Goal: Task Accomplishment & Management: Use online tool/utility

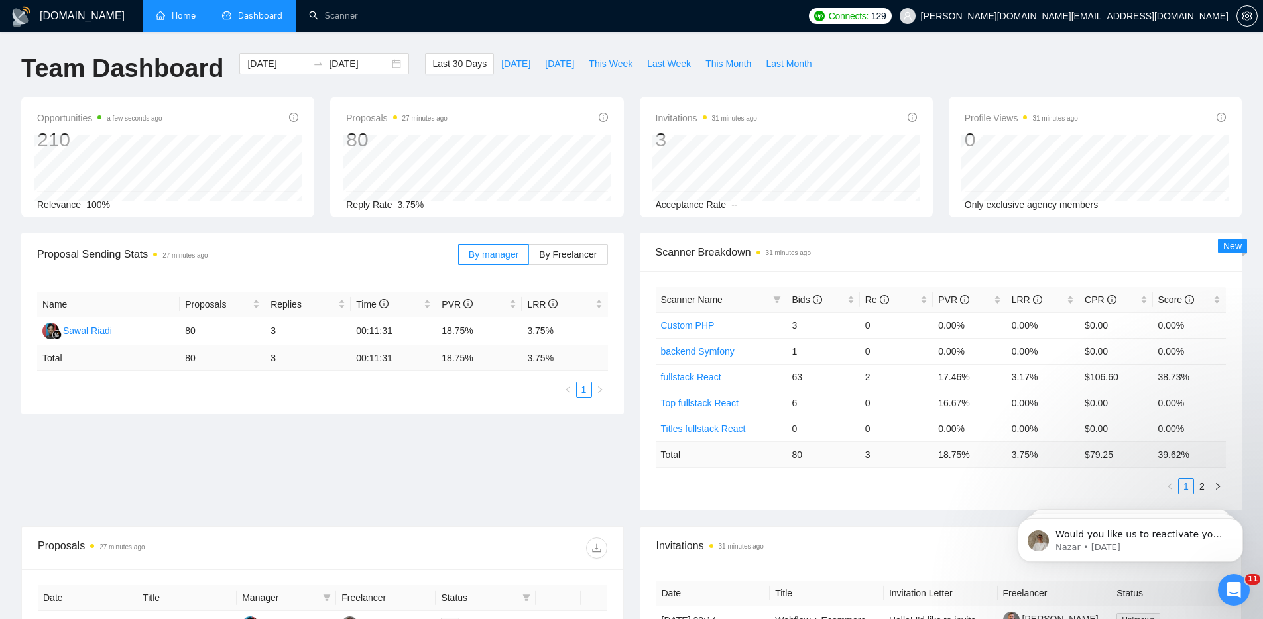
click at [186, 17] on link "Home" at bounding box center [176, 15] width 40 height 11
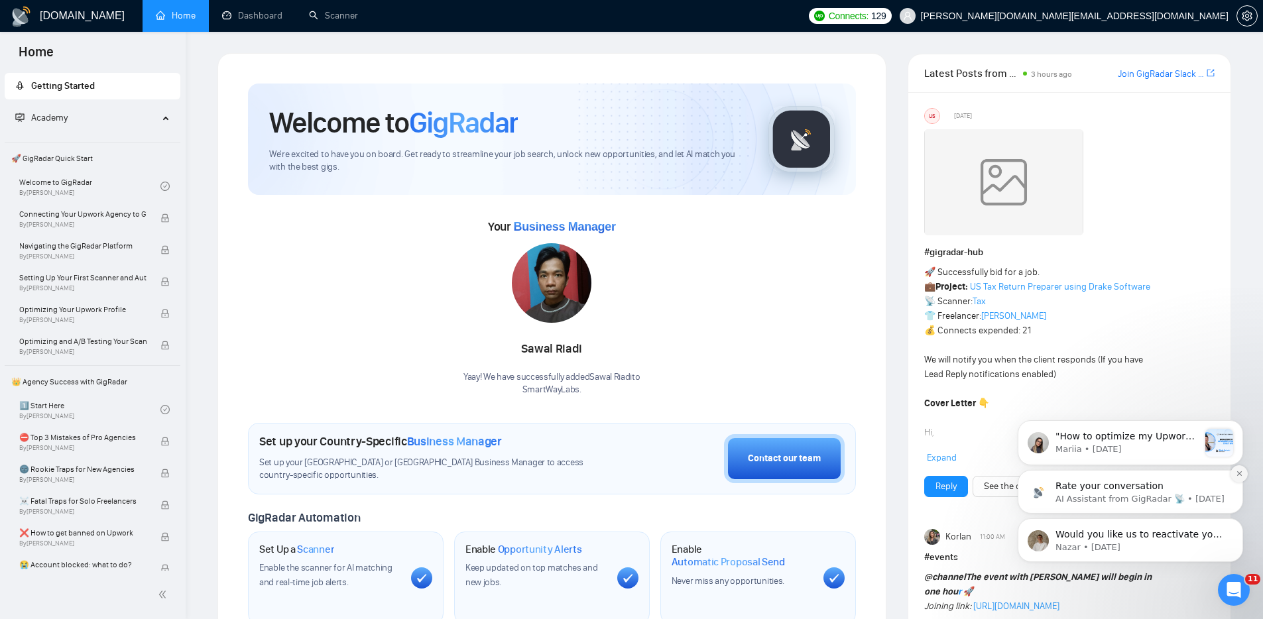
click at [1240, 470] on icon "Dismiss notification" at bounding box center [1239, 473] width 7 height 7
click at [1239, 472] on icon "Dismiss notification" at bounding box center [1239, 472] width 5 height 5
click at [1239, 523] on icon "Dismiss notification" at bounding box center [1239, 522] width 7 height 7
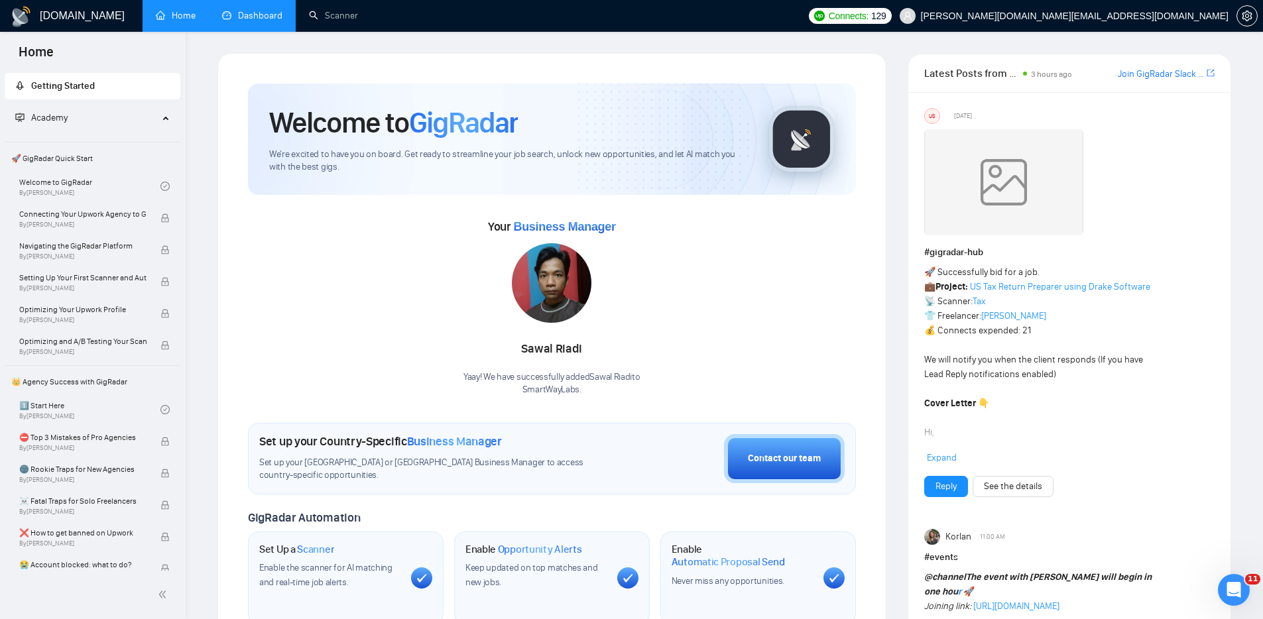
click at [245, 19] on link "Dashboard" at bounding box center [252, 15] width 60 height 11
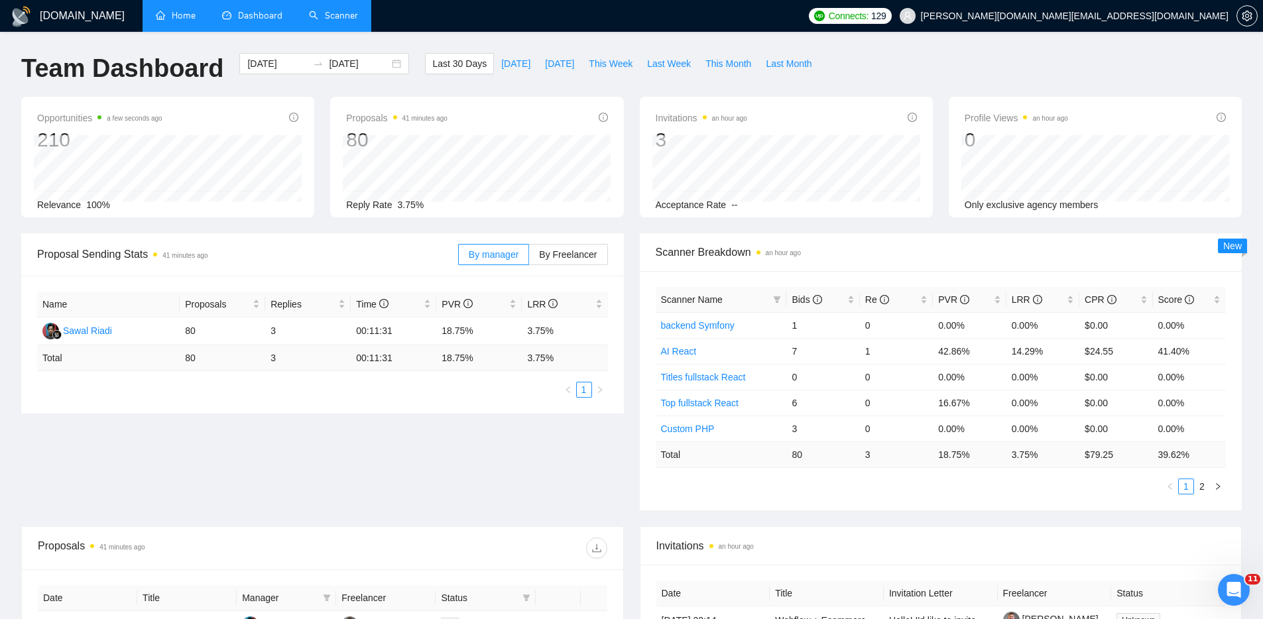
click at [334, 11] on link "Scanner" at bounding box center [333, 15] width 49 height 11
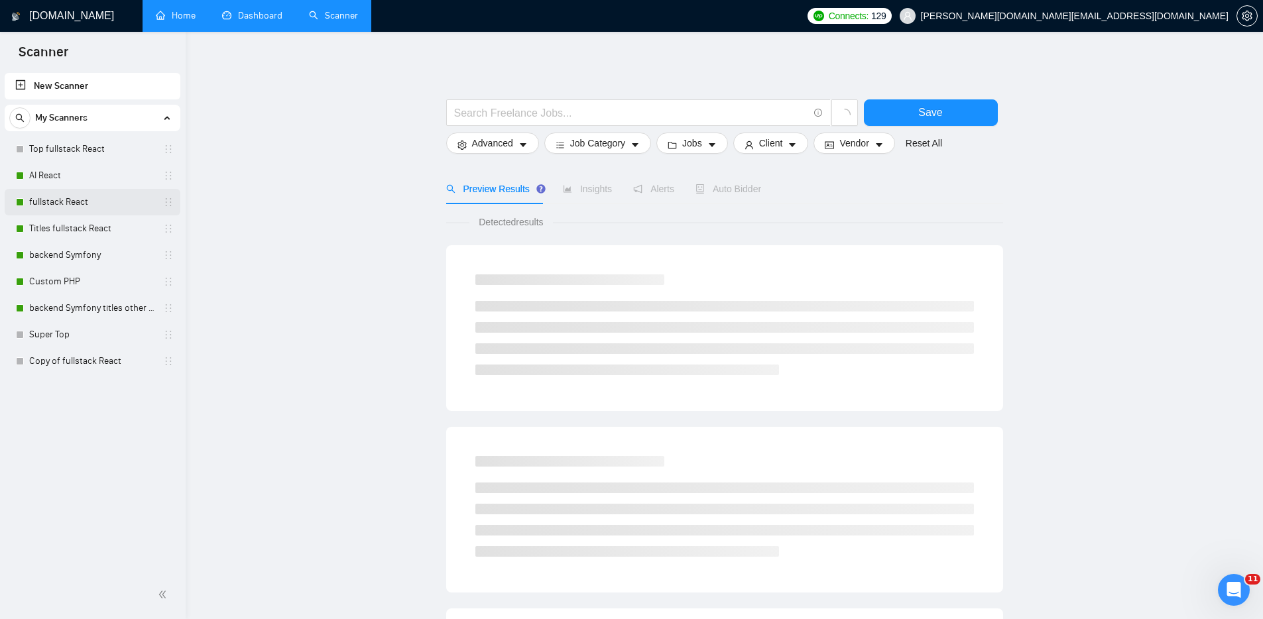
click at [68, 201] on link "fullstack React" at bounding box center [92, 202] width 126 height 27
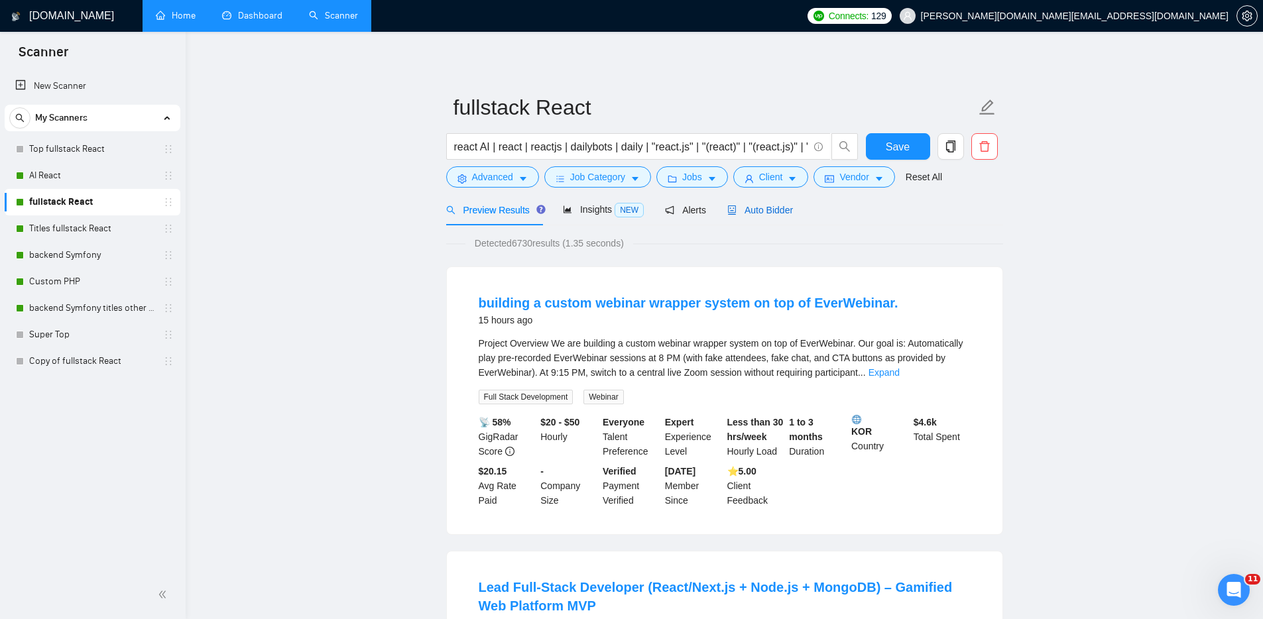
click at [761, 214] on span "Auto Bidder" at bounding box center [760, 210] width 66 height 11
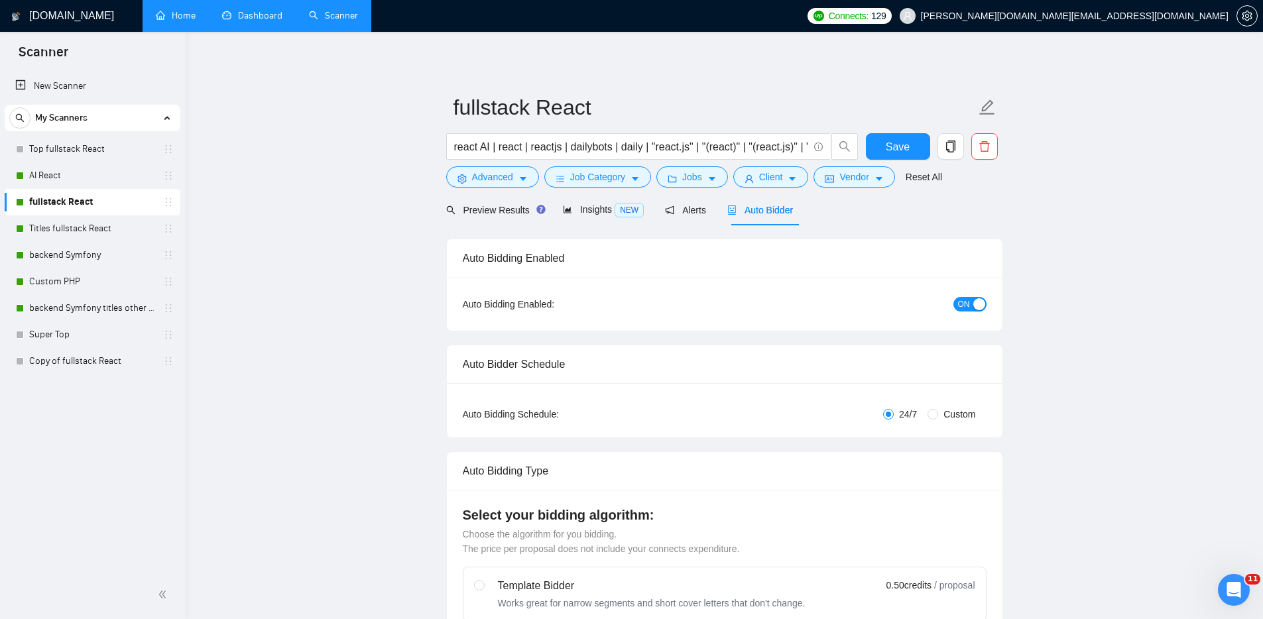
click at [260, 13] on link "Dashboard" at bounding box center [252, 15] width 60 height 11
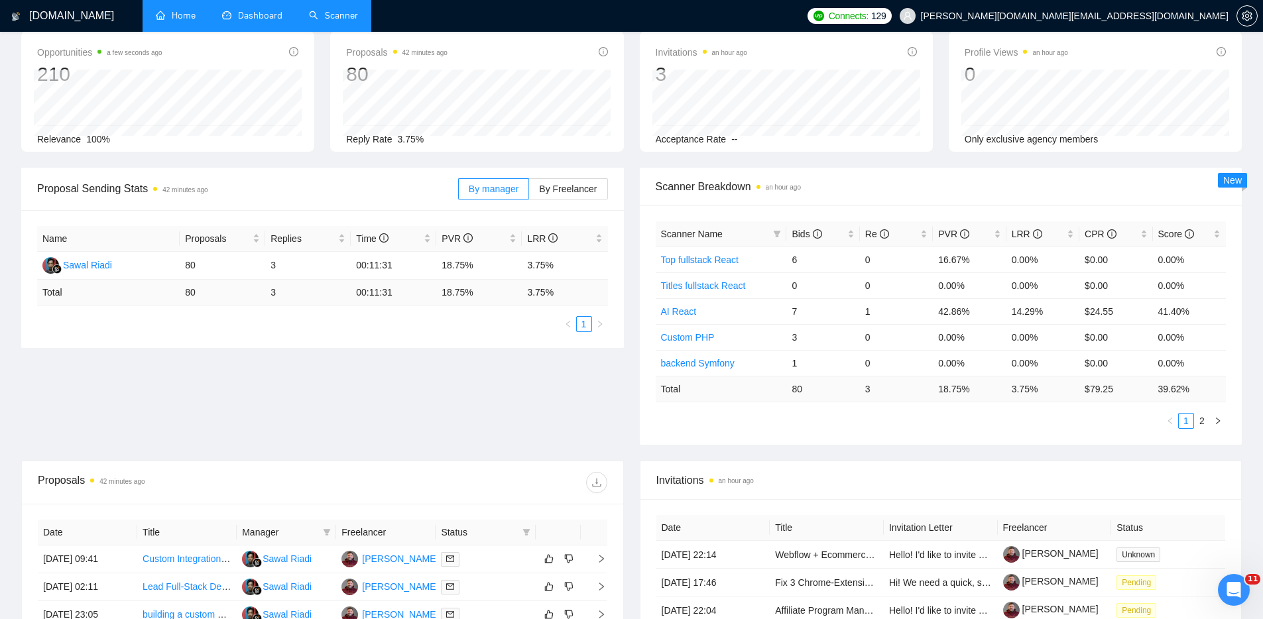
scroll to position [22, 0]
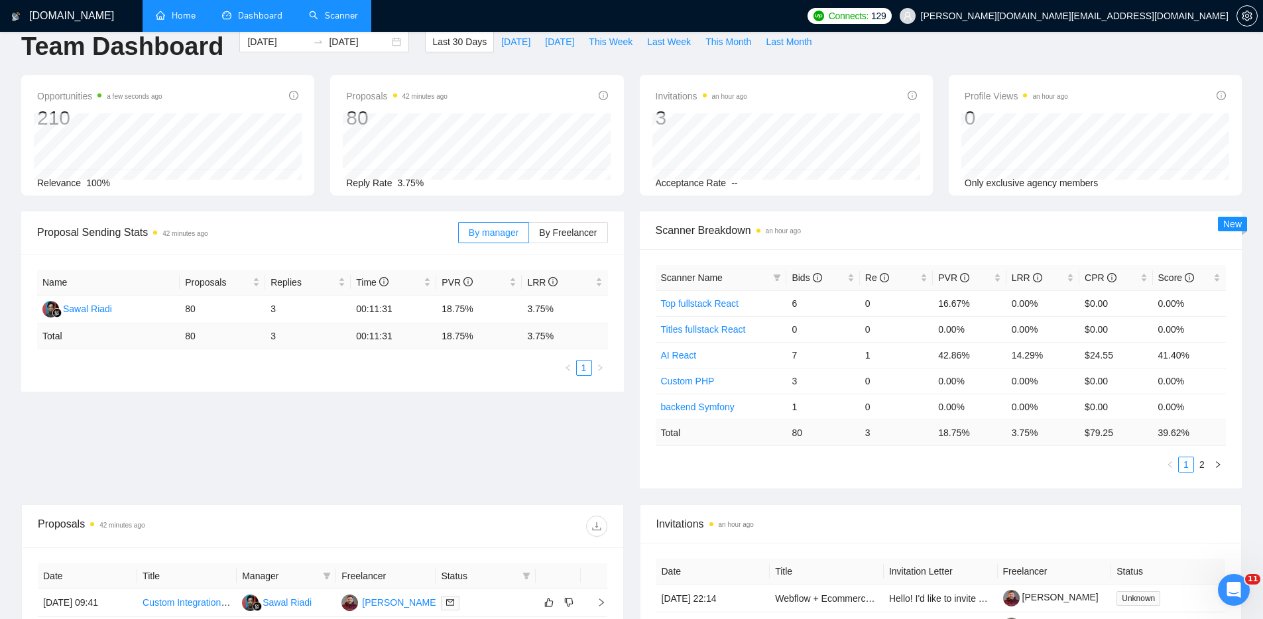
click at [584, 454] on div "Proposal Sending Stats 42 minutes ago By manager By Freelancer Name Proposals R…" at bounding box center [631, 358] width 1237 height 293
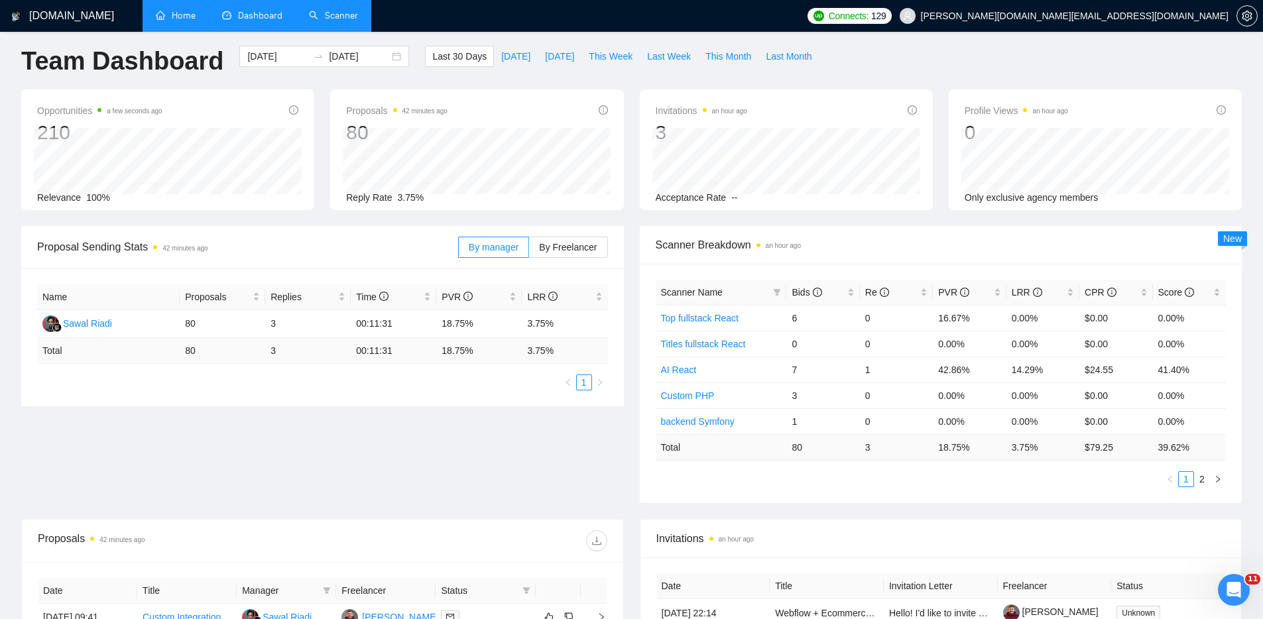
scroll to position [0, 0]
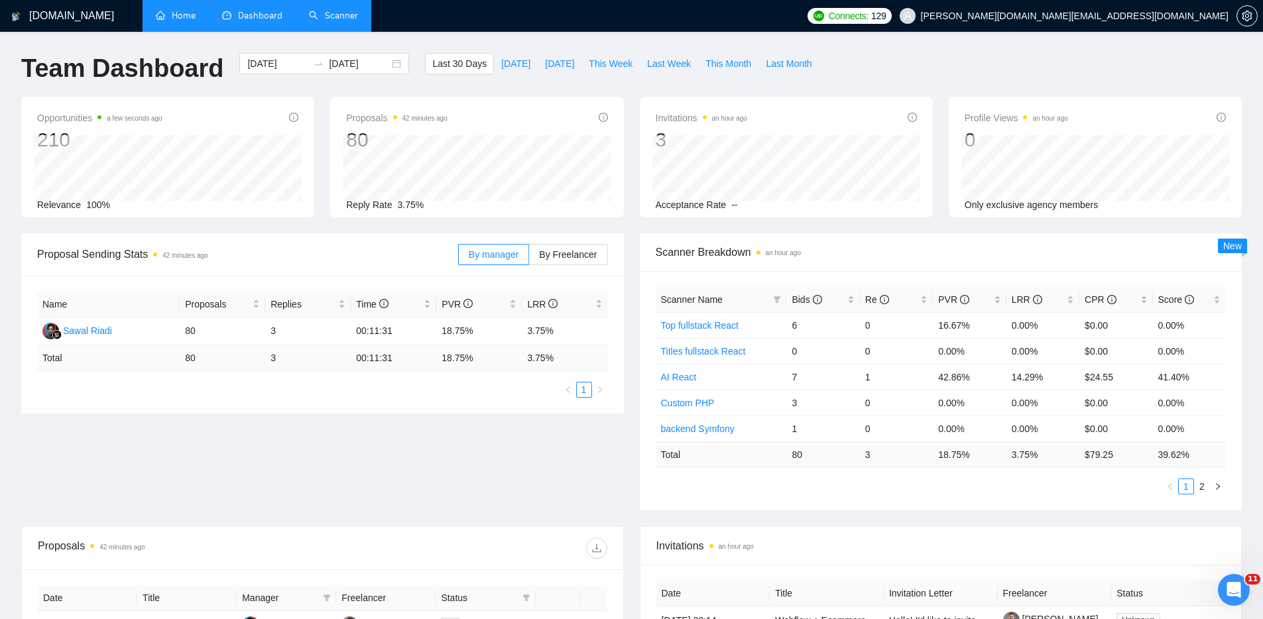
click at [966, 47] on div "[DOMAIN_NAME] Home Dashboard Scanner Connects: 129 [PERSON_NAME][DOMAIN_NAME][E…" at bounding box center [631, 525] width 1263 height 1051
click at [354, 467] on div "Proposal Sending Stats an hour ago By manager By Freelancer Name Proposals Repl…" at bounding box center [631, 379] width 1237 height 293
click at [930, 52] on div "[DOMAIN_NAME] Home Dashboard Scanner Connects: 129 [PERSON_NAME][DOMAIN_NAME][E…" at bounding box center [631, 525] width 1263 height 1051
click at [800, 11] on ul "Home Dashboard Scanner" at bounding box center [469, 16] width 662 height 32
drag, startPoint x: 923, startPoint y: 50, endPoint x: 916, endPoint y: 32, distance: 19.9
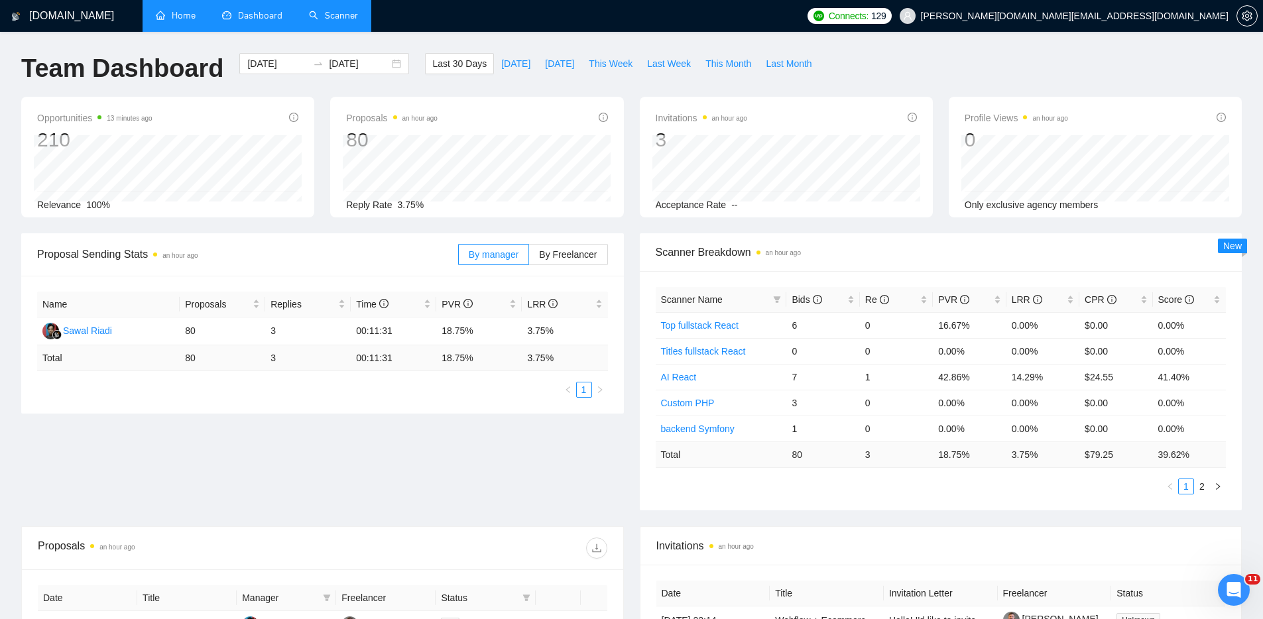
click at [922, 48] on div "[DOMAIN_NAME] Home Dashboard Scanner Connects: 129 [PERSON_NAME][DOMAIN_NAME][E…" at bounding box center [631, 525] width 1263 height 1051
click at [800, 21] on ul "Home Dashboard Scanner" at bounding box center [469, 16] width 662 height 32
click at [910, 42] on div "[DOMAIN_NAME] Home Dashboard Scanner Connects: 129 [PERSON_NAME][DOMAIN_NAME][E…" at bounding box center [631, 525] width 1263 height 1051
click at [918, 50] on div "[DOMAIN_NAME] Home Dashboard Scanner Connects: 129 [PERSON_NAME][DOMAIN_NAME][E…" at bounding box center [631, 525] width 1263 height 1051
